Goal: Transaction & Acquisition: Purchase product/service

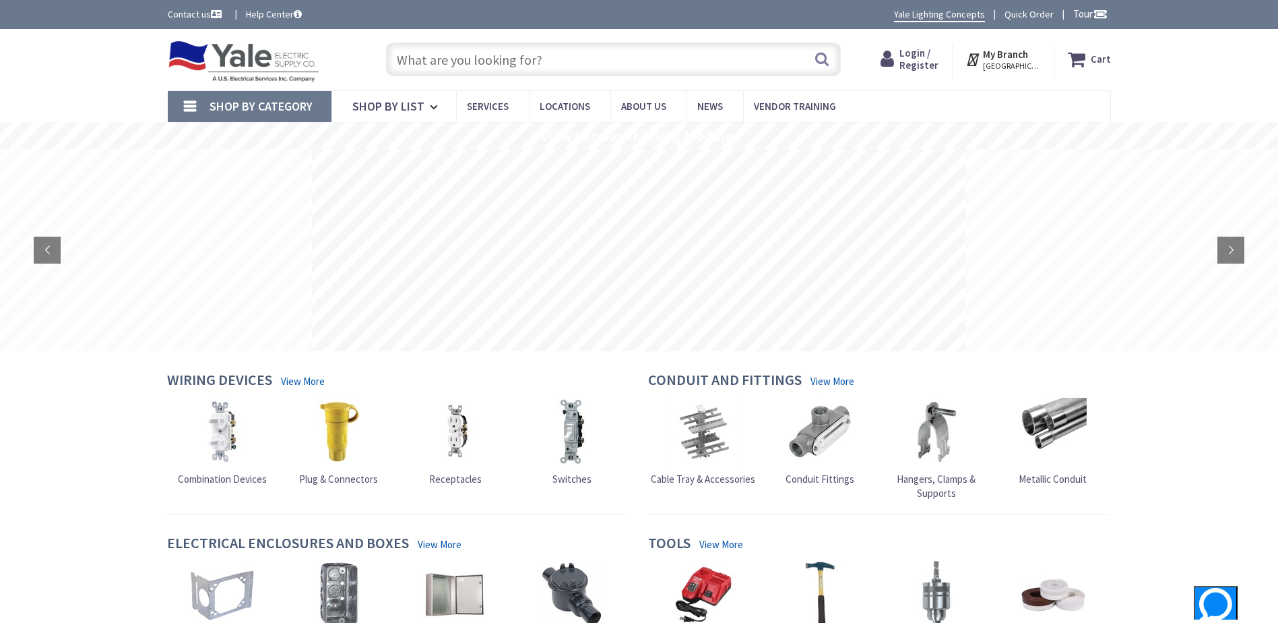
click at [924, 55] on span "Login / Register" at bounding box center [919, 58] width 39 height 25
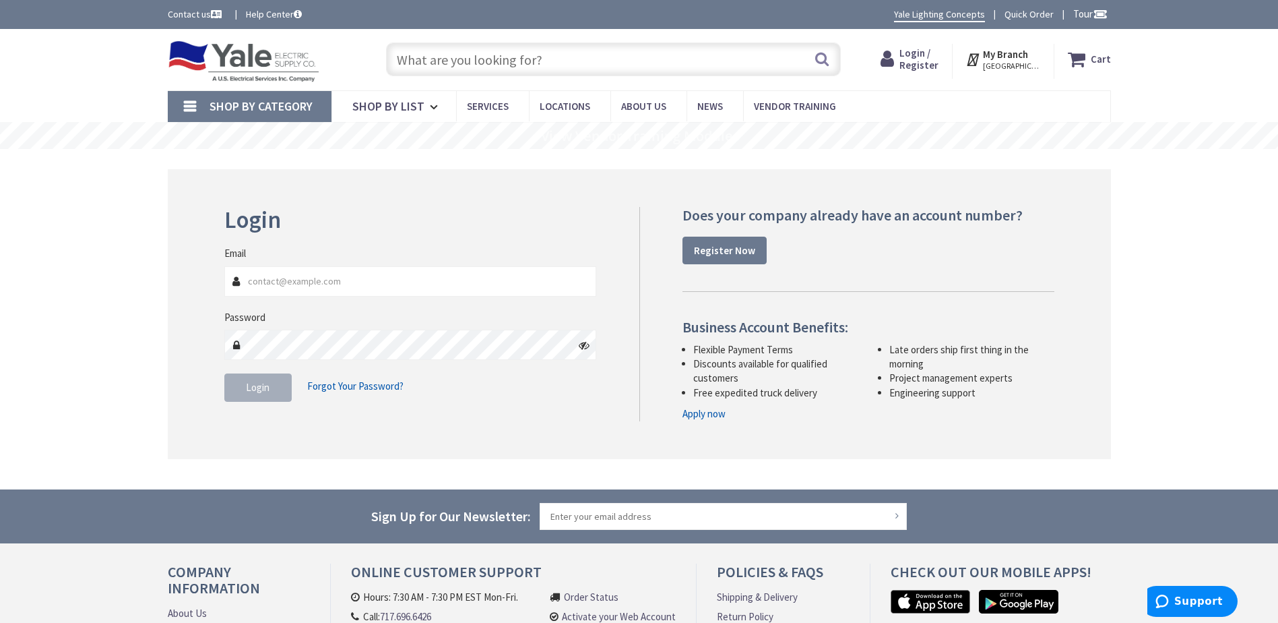
type input "[EMAIL_ADDRESS][DOMAIN_NAME]"
click at [257, 386] on span "Login" at bounding box center [258, 387] width 24 height 13
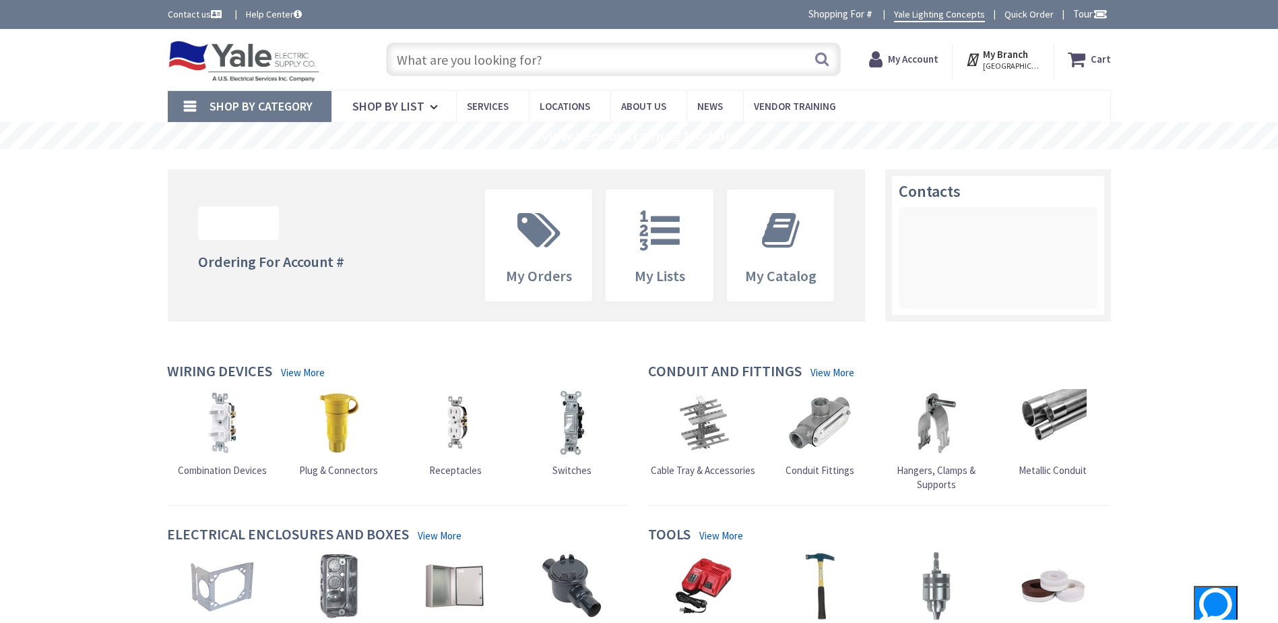
paste input "KT-LED27PSHID-E26-8CSB-D"
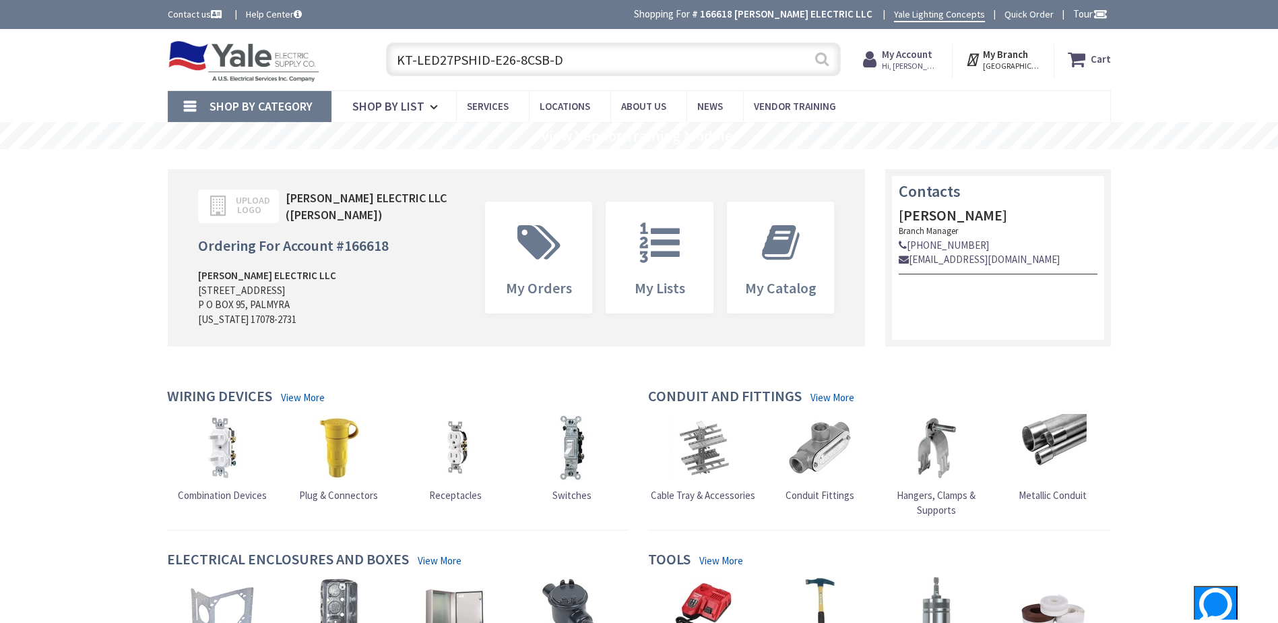
type input "KT-LED27PSHID-E26-8CSB-D"
click at [817, 59] on button "Search" at bounding box center [822, 59] width 18 height 30
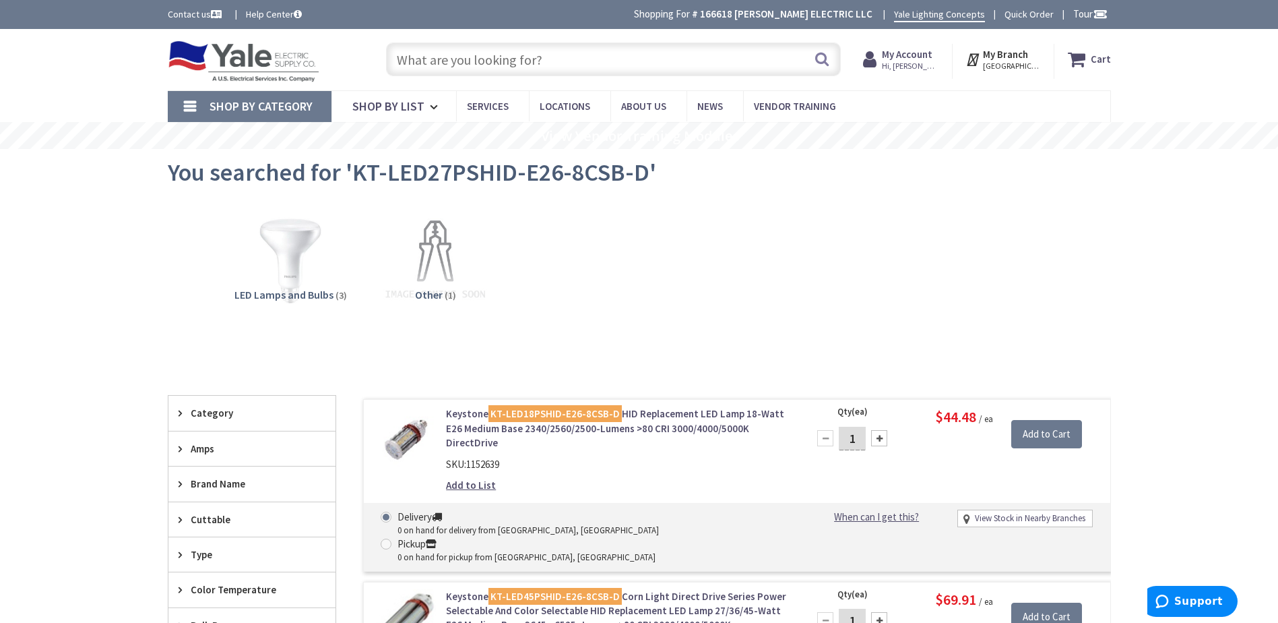
click at [564, 66] on input "text" at bounding box center [613, 59] width 455 height 34
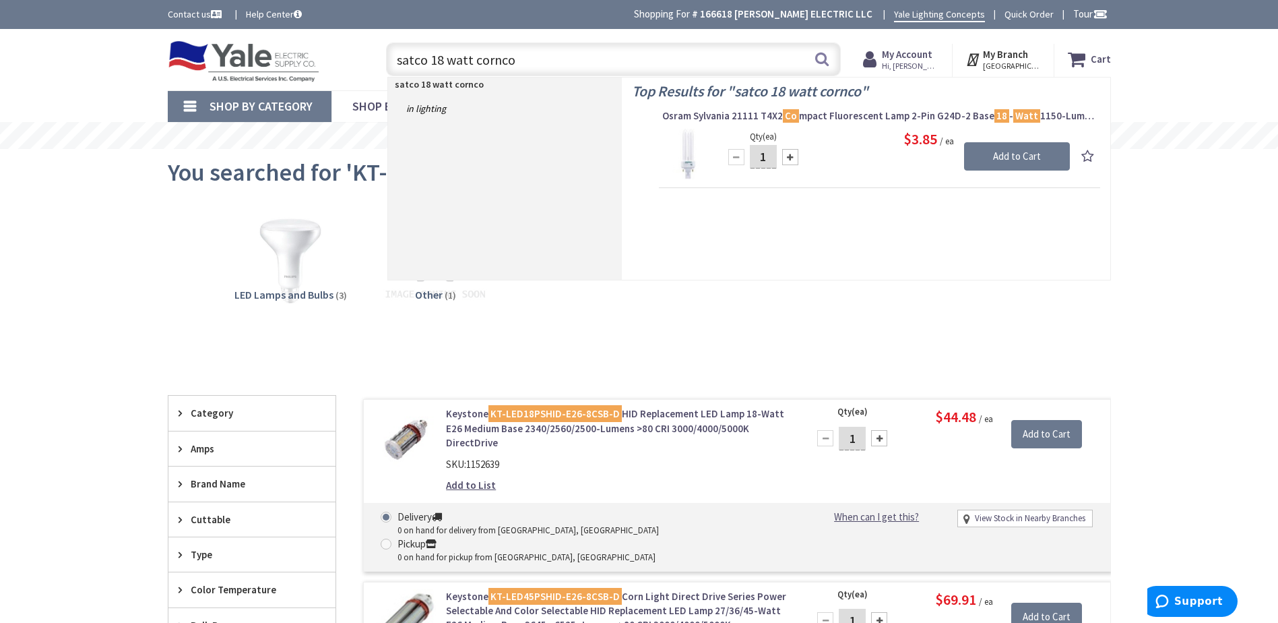
type input "satco 18 watt corncob"
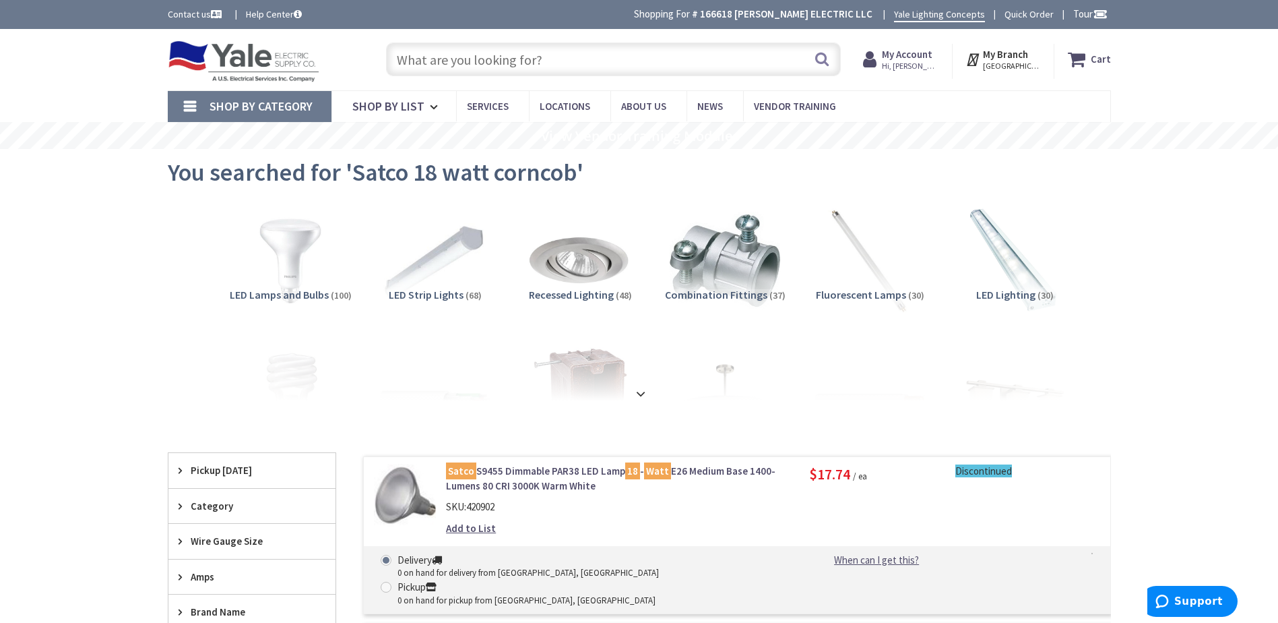
paste input "S23146"
type input "S23146"
click at [820, 55] on button "Search" at bounding box center [822, 59] width 18 height 30
